Goal: Information Seeking & Learning: Learn about a topic

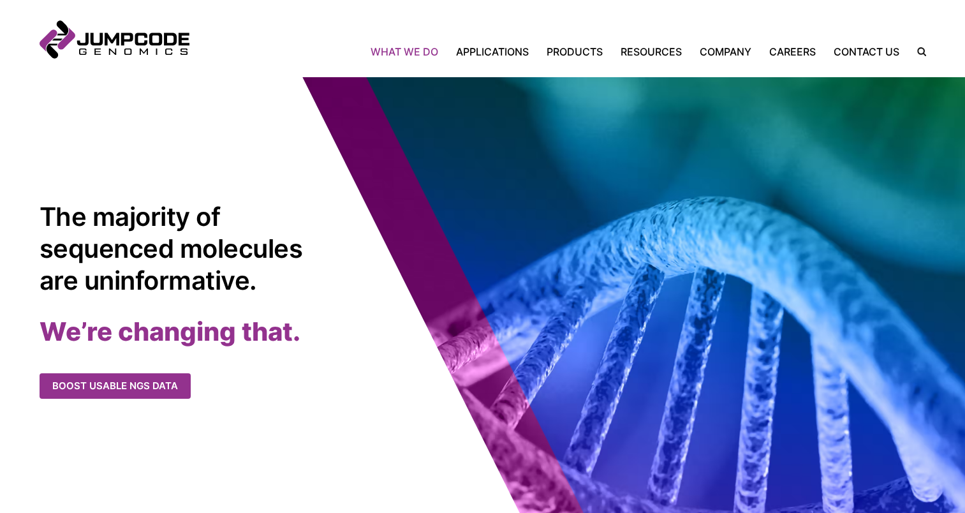
click at [395, 55] on link "What We Do" at bounding box center [409, 51] width 77 height 15
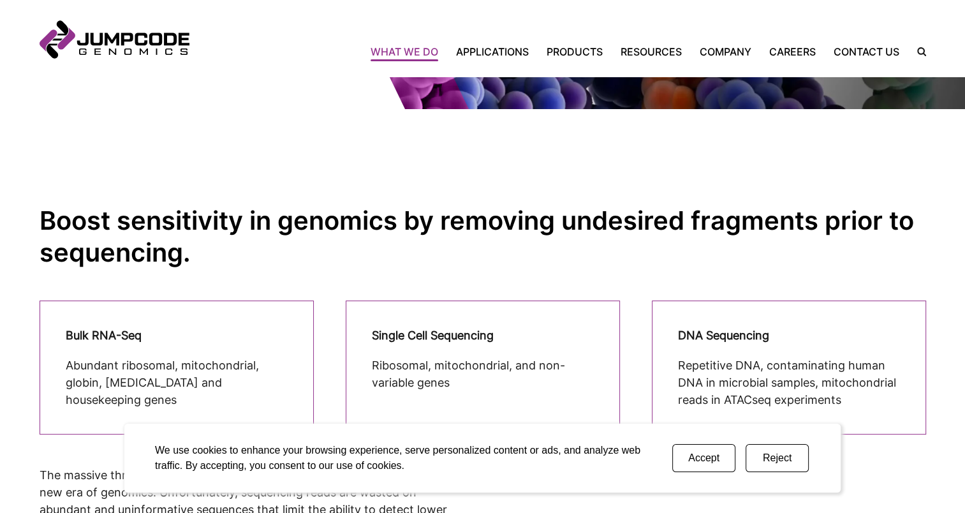
scroll to position [191, 0]
drag, startPoint x: 704, startPoint y: 462, endPoint x: 657, endPoint y: 452, distance: 48.2
click at [704, 462] on button "Accept" at bounding box center [703, 458] width 63 height 28
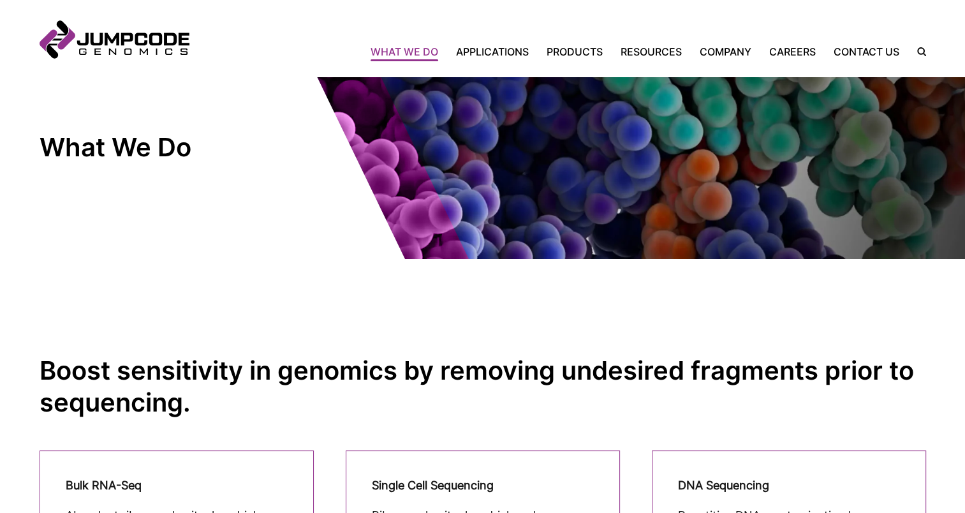
scroll to position [0, 0]
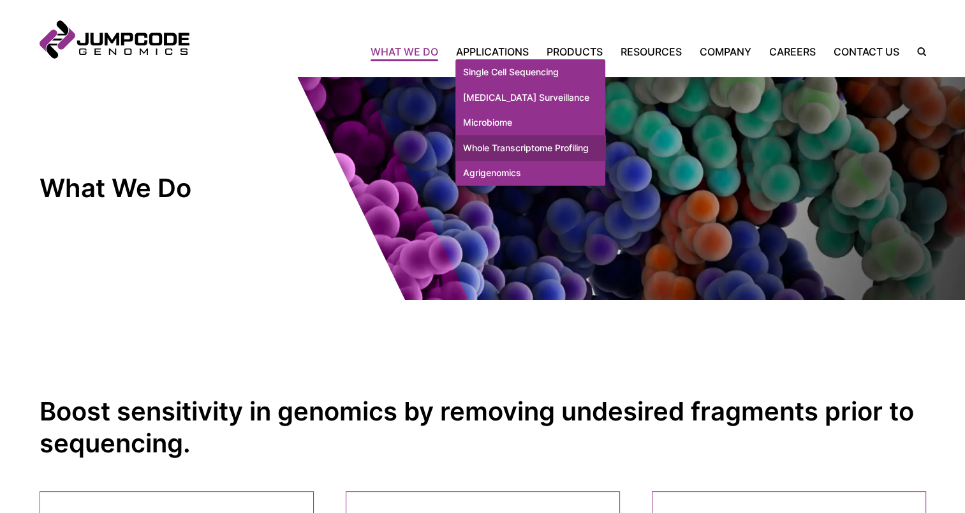
click at [516, 161] on link "Whole Transcriptome Profiling" at bounding box center [530, 148] width 150 height 26
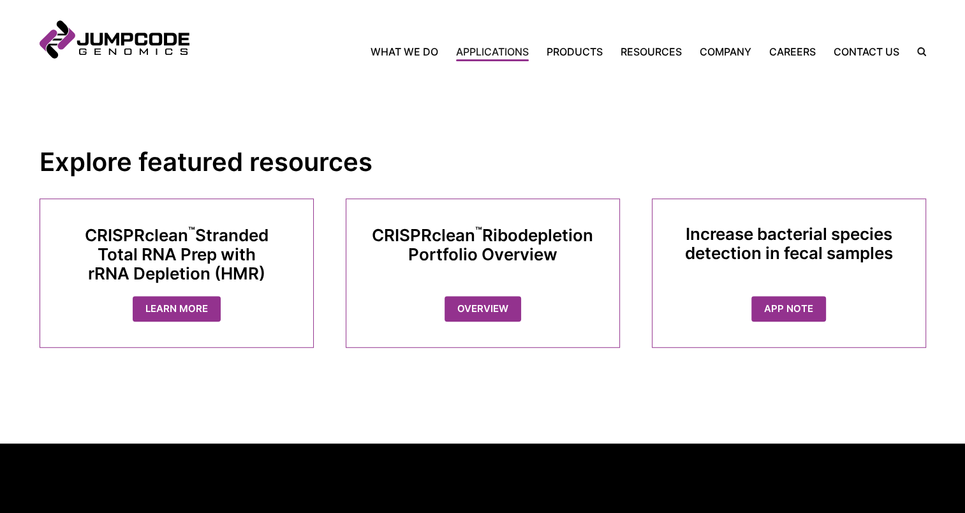
scroll to position [665, 0]
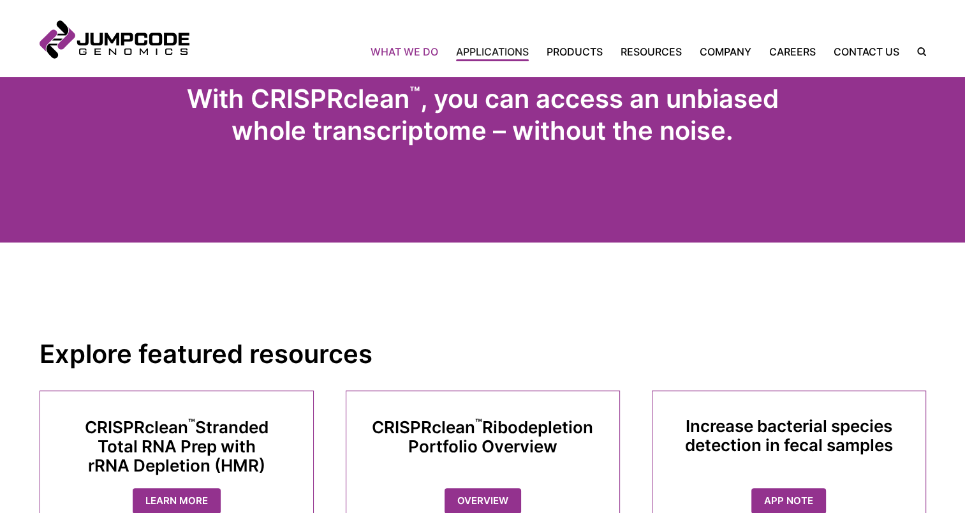
click at [421, 49] on link "What We Do" at bounding box center [409, 51] width 77 height 15
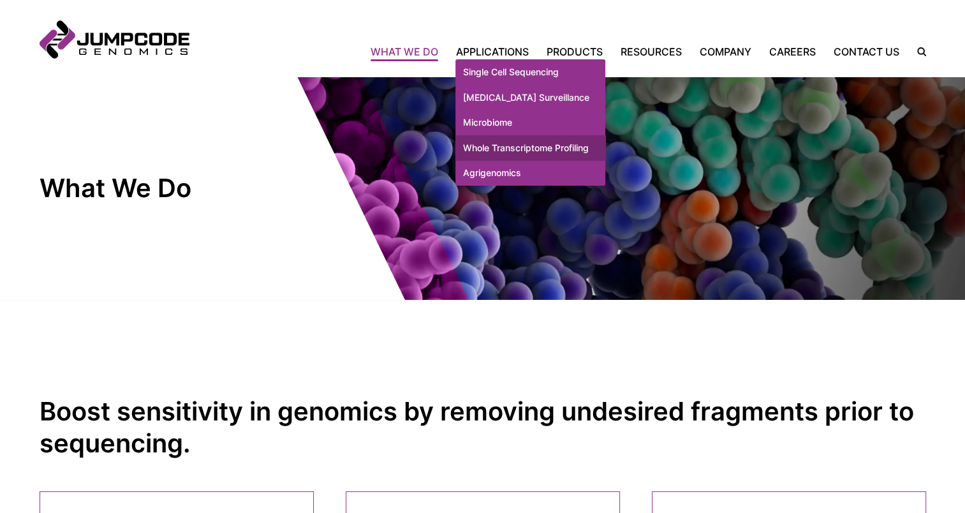
click at [511, 155] on link "Whole Transcriptome Profiling" at bounding box center [530, 148] width 150 height 26
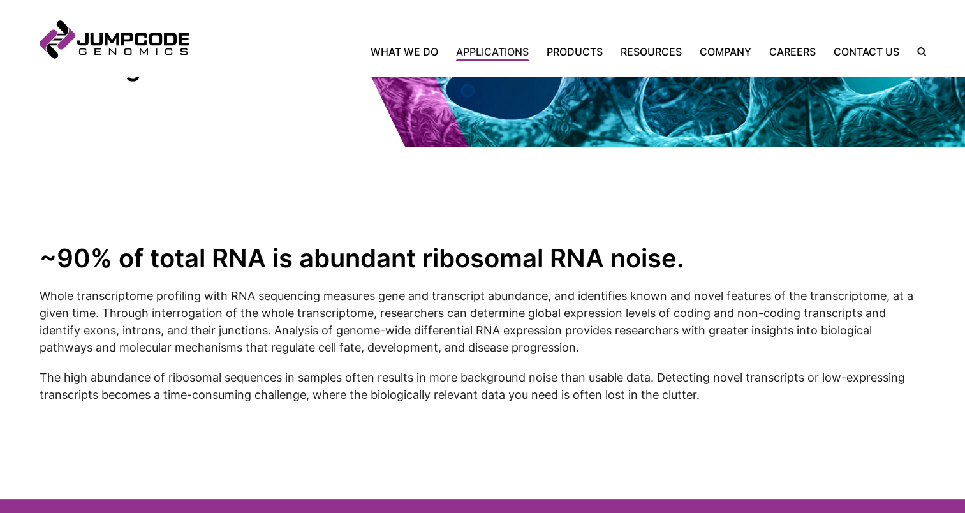
scroll to position [255, 0]
